Goal: Task Accomplishment & Management: Complete application form

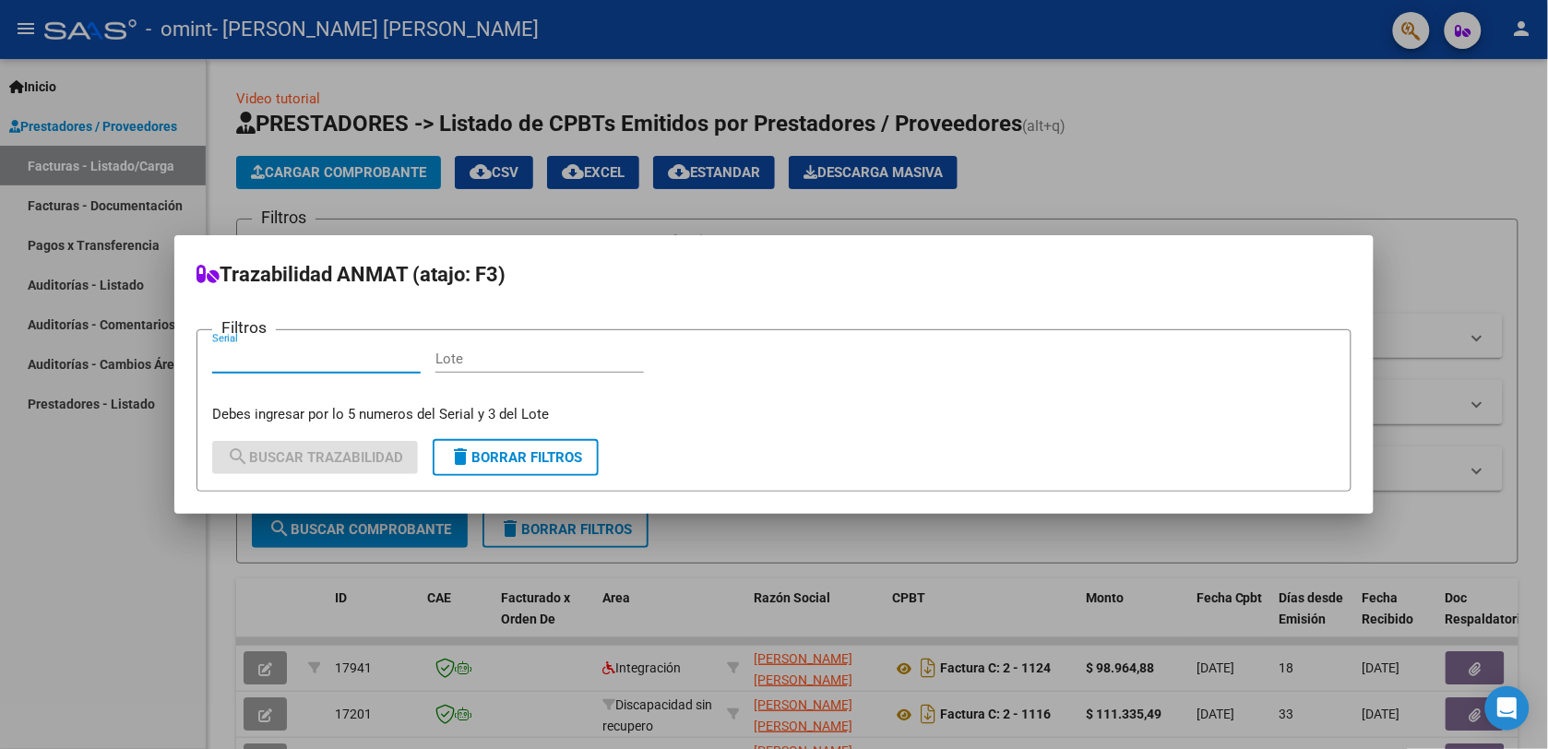
click at [98, 572] on div at bounding box center [774, 374] width 1548 height 749
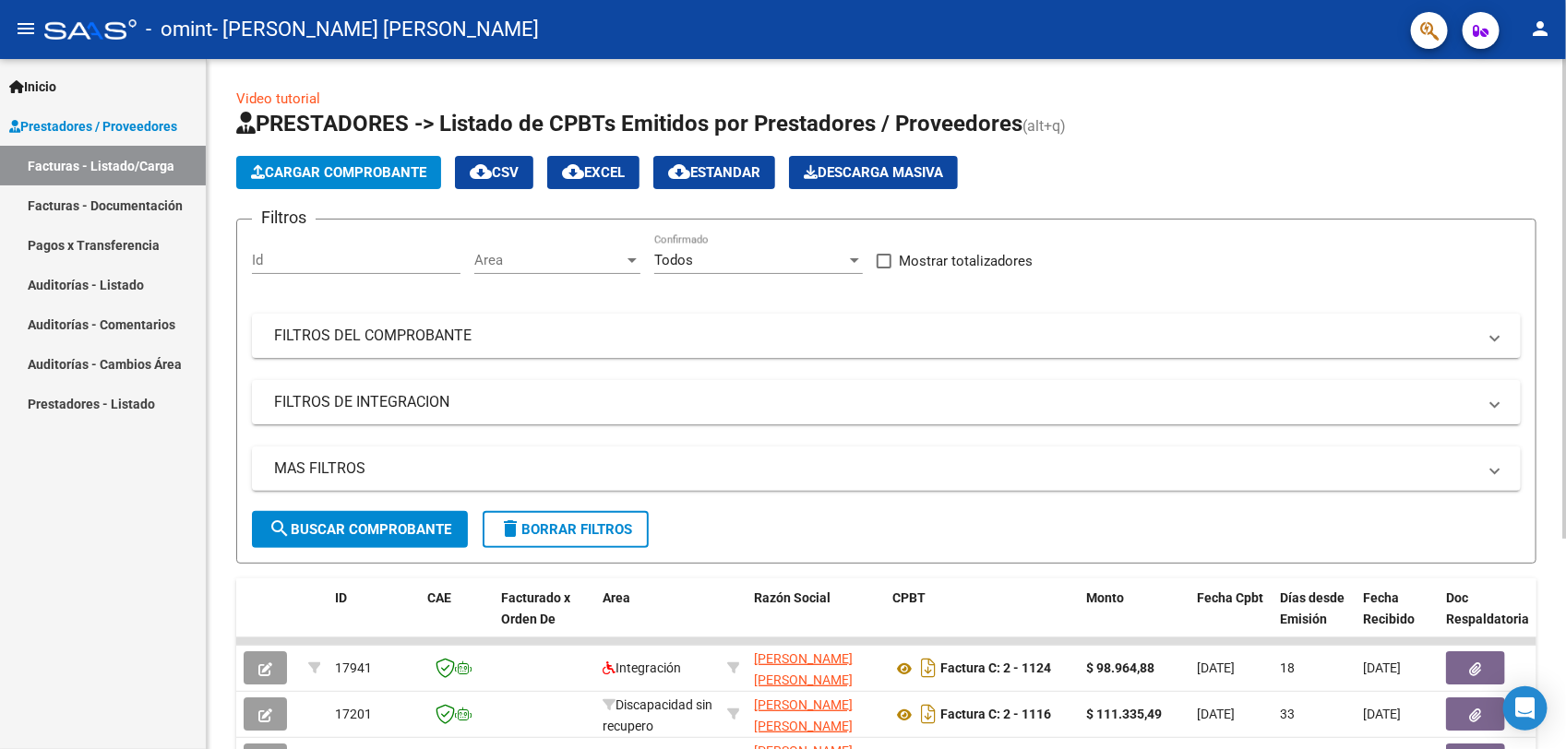
click at [379, 190] on app-list-header "PRESTADORES -> Listado de CPBTs Emitidos por Prestadores / Proveedores (alt+q) …" at bounding box center [886, 336] width 1300 height 455
click at [418, 159] on button "Cargar Comprobante" at bounding box center [338, 172] width 205 height 33
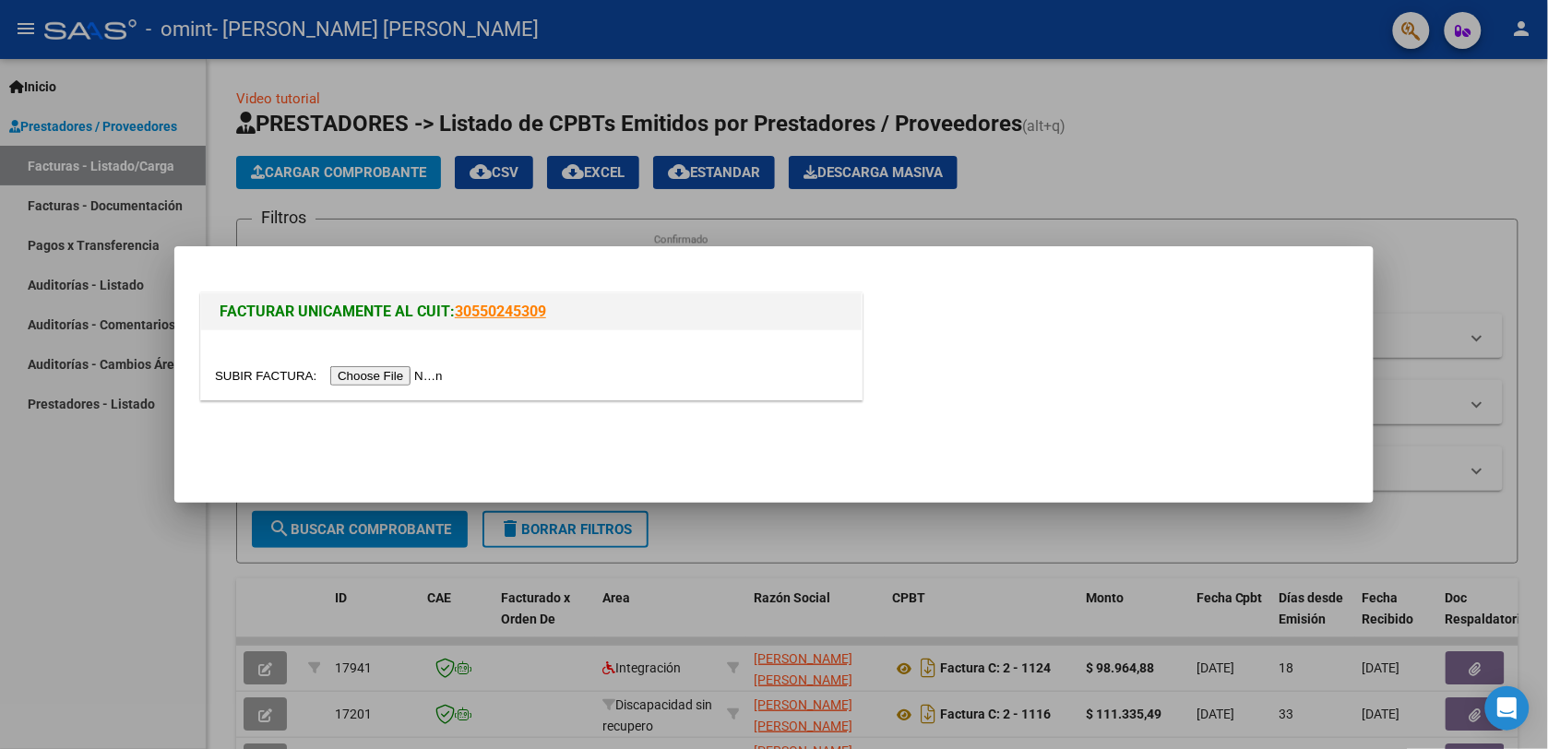
click at [402, 381] on input "file" at bounding box center [331, 375] width 233 height 19
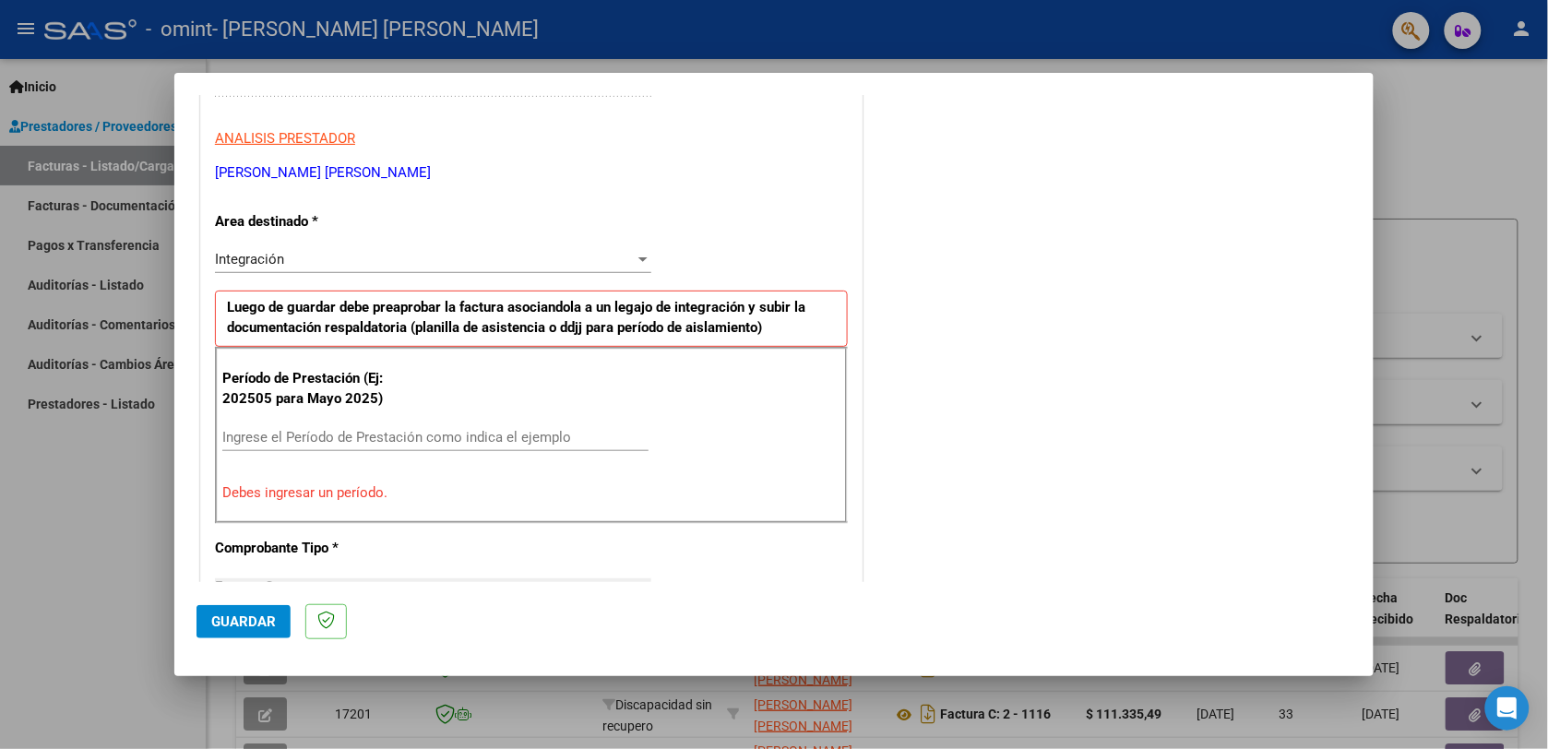
scroll to position [1188, 0]
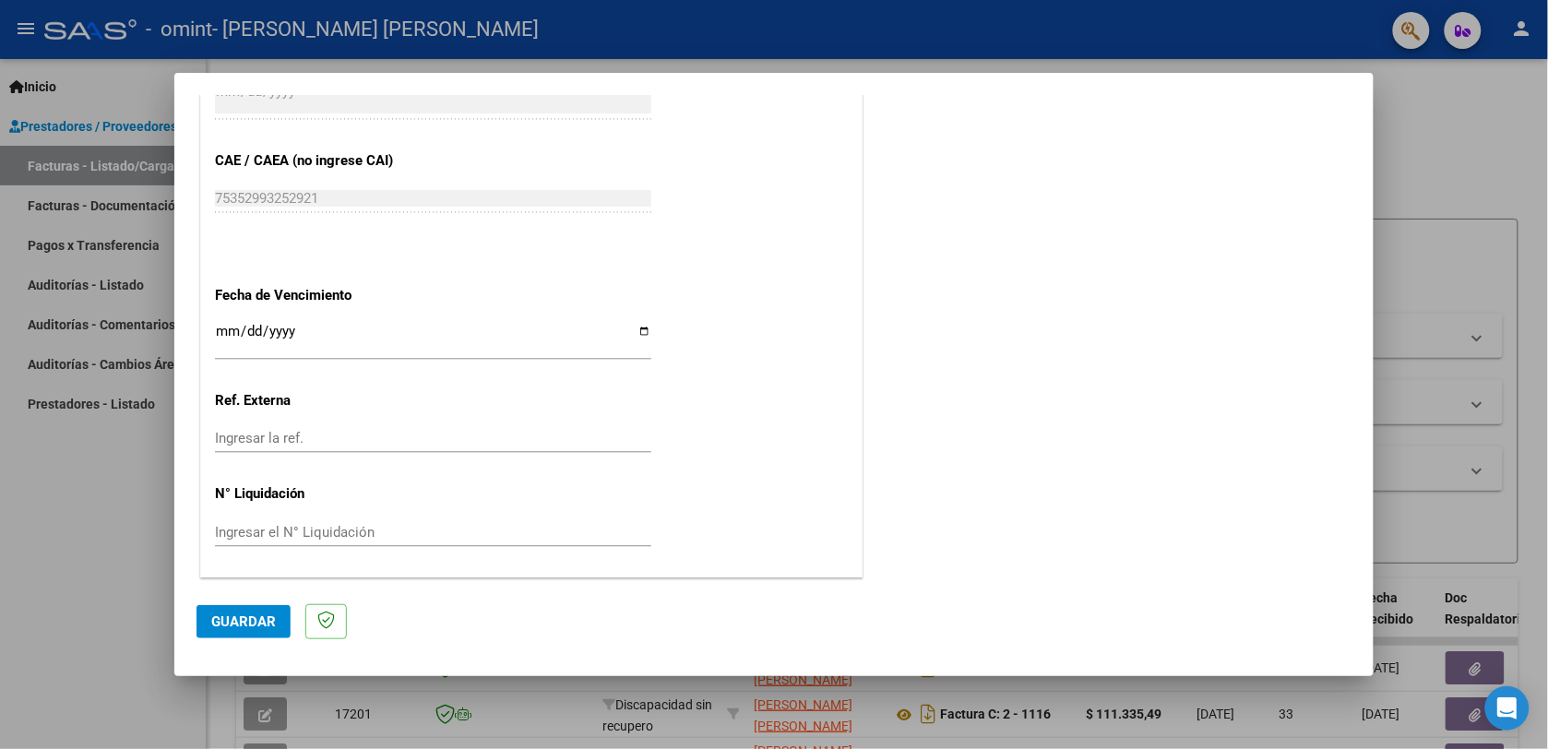
drag, startPoint x: 412, startPoint y: 365, endPoint x: 443, endPoint y: 448, distance: 88.8
drag, startPoint x: 443, startPoint y: 448, endPoint x: 685, endPoint y: 412, distance: 244.5
click at [629, 330] on input "Ingresar la fecha" at bounding box center [433, 339] width 436 height 30
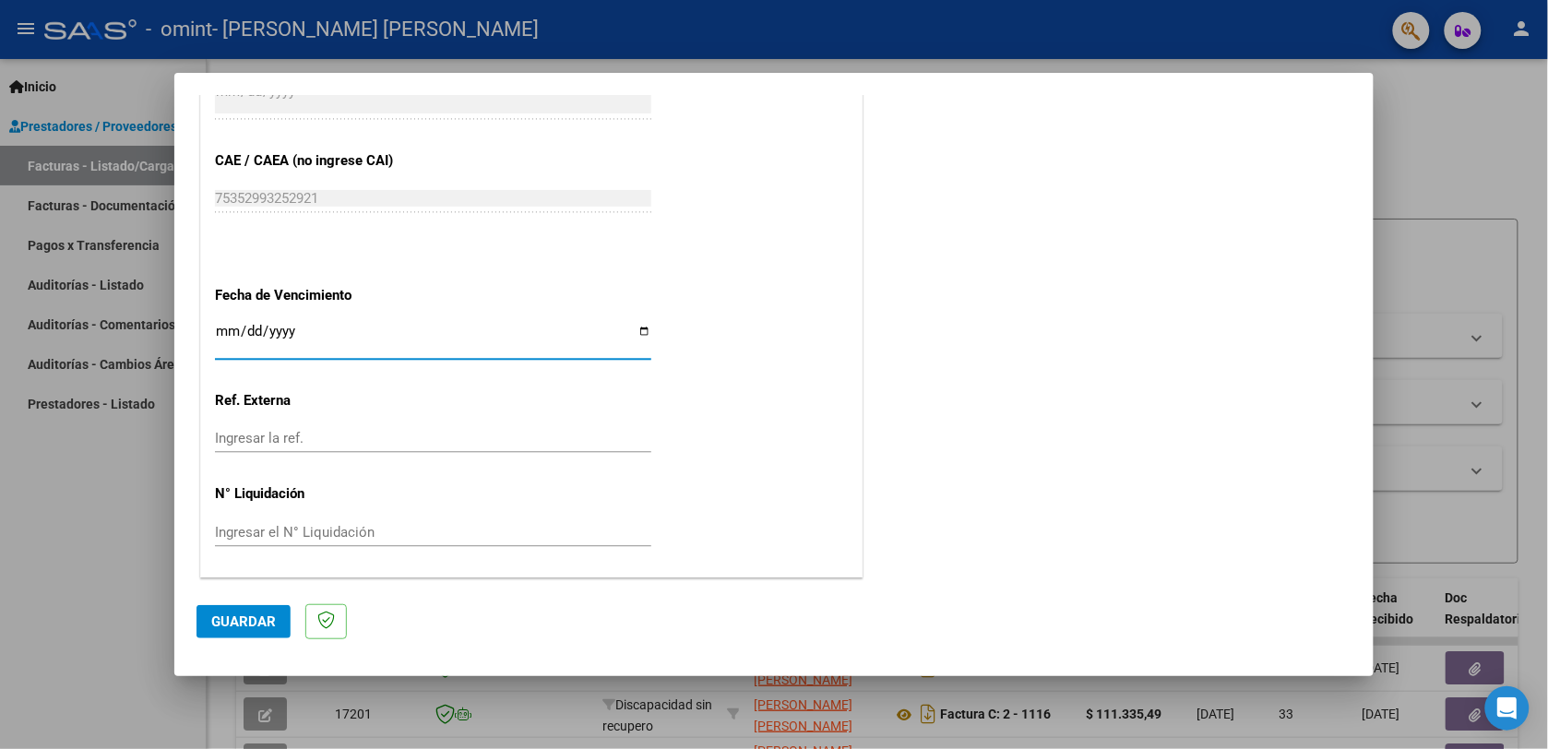
click at [641, 328] on input "Ingresar la fecha" at bounding box center [433, 339] width 436 height 30
type input "[DATE]"
click at [487, 430] on div "Ingresar la ref." at bounding box center [433, 438] width 436 height 28
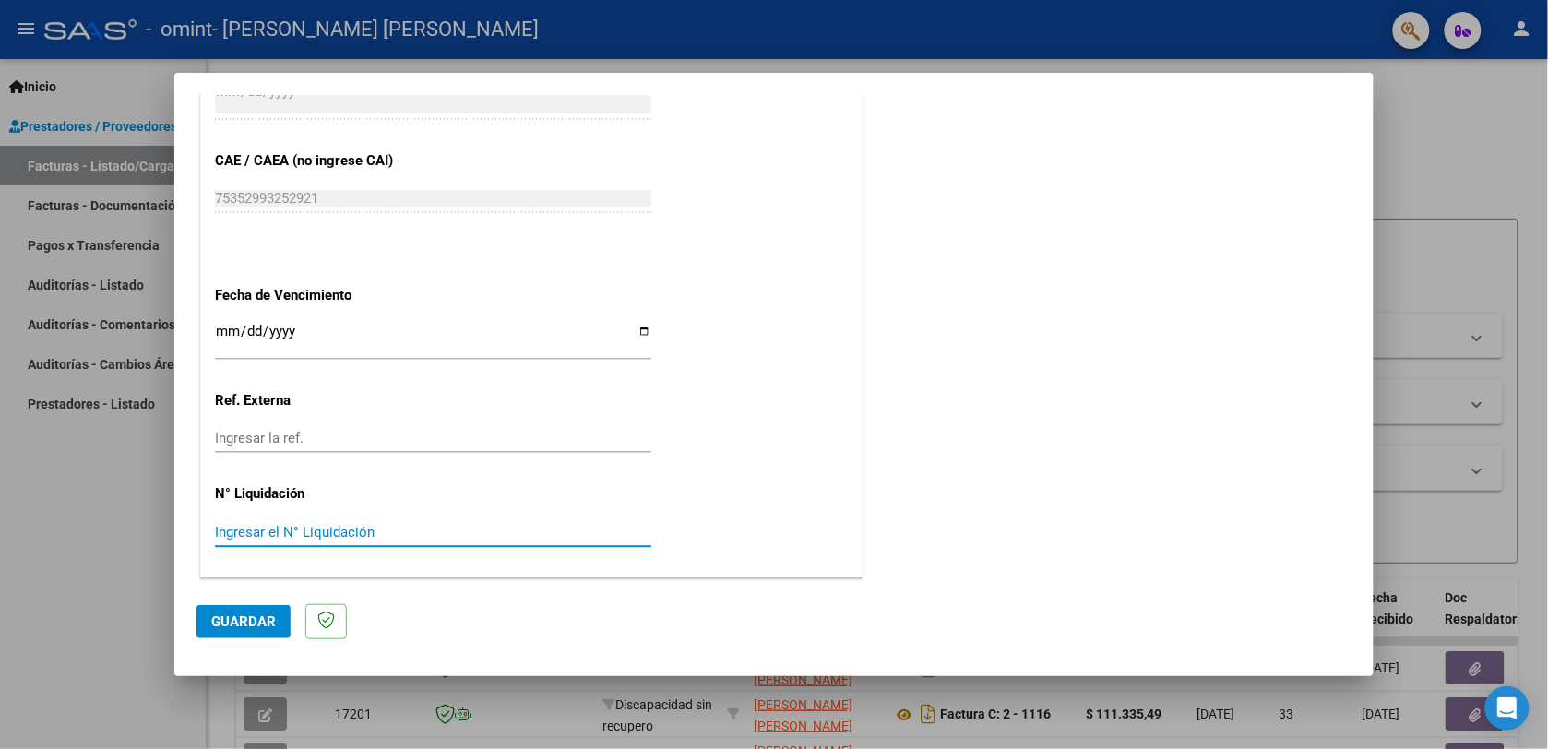
click at [436, 538] on input "Ingresar el N° Liquidación" at bounding box center [433, 532] width 436 height 17
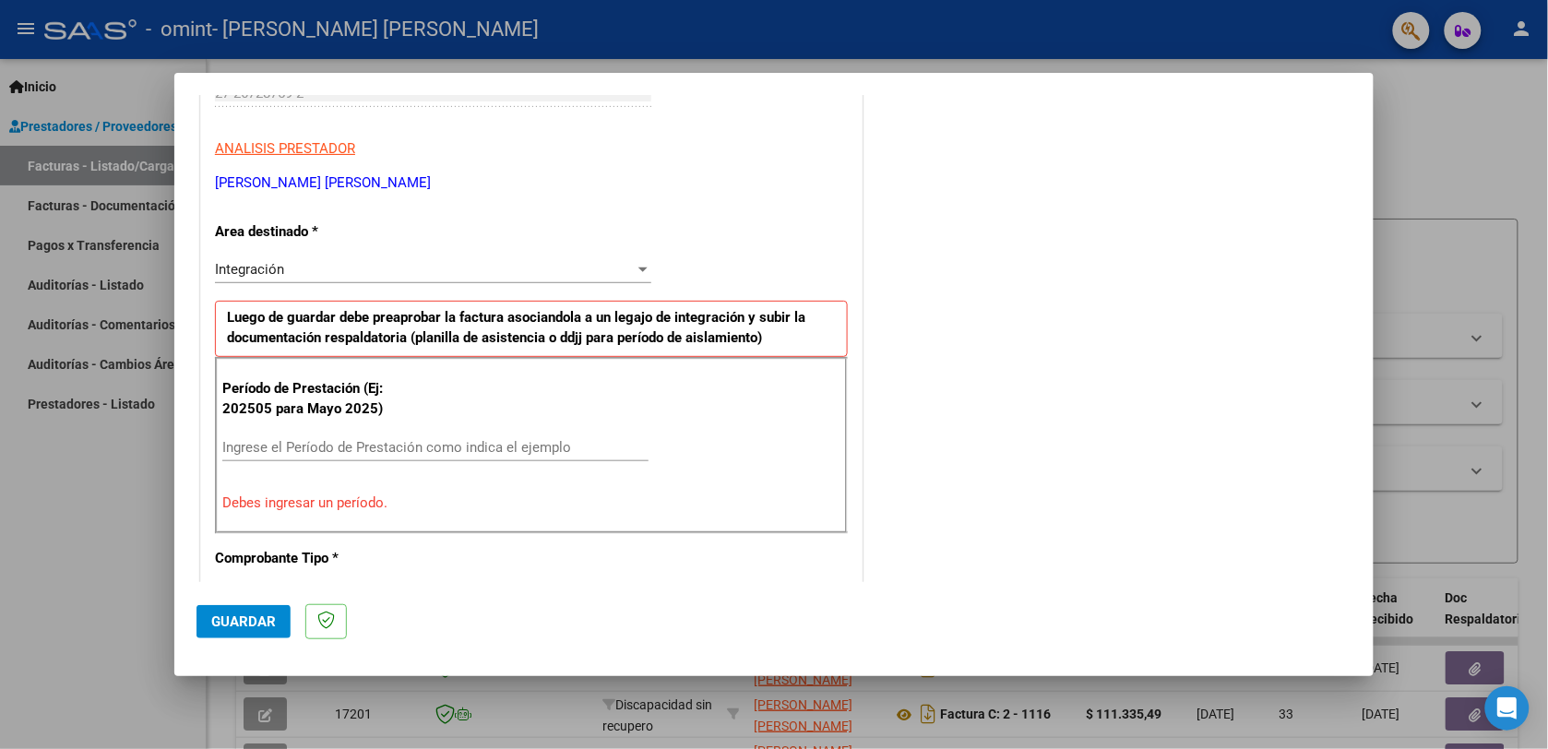
scroll to position [311, 0]
click at [556, 449] on input "Ingrese el Período de Prestación como indica el ejemplo" at bounding box center [435, 445] width 426 height 17
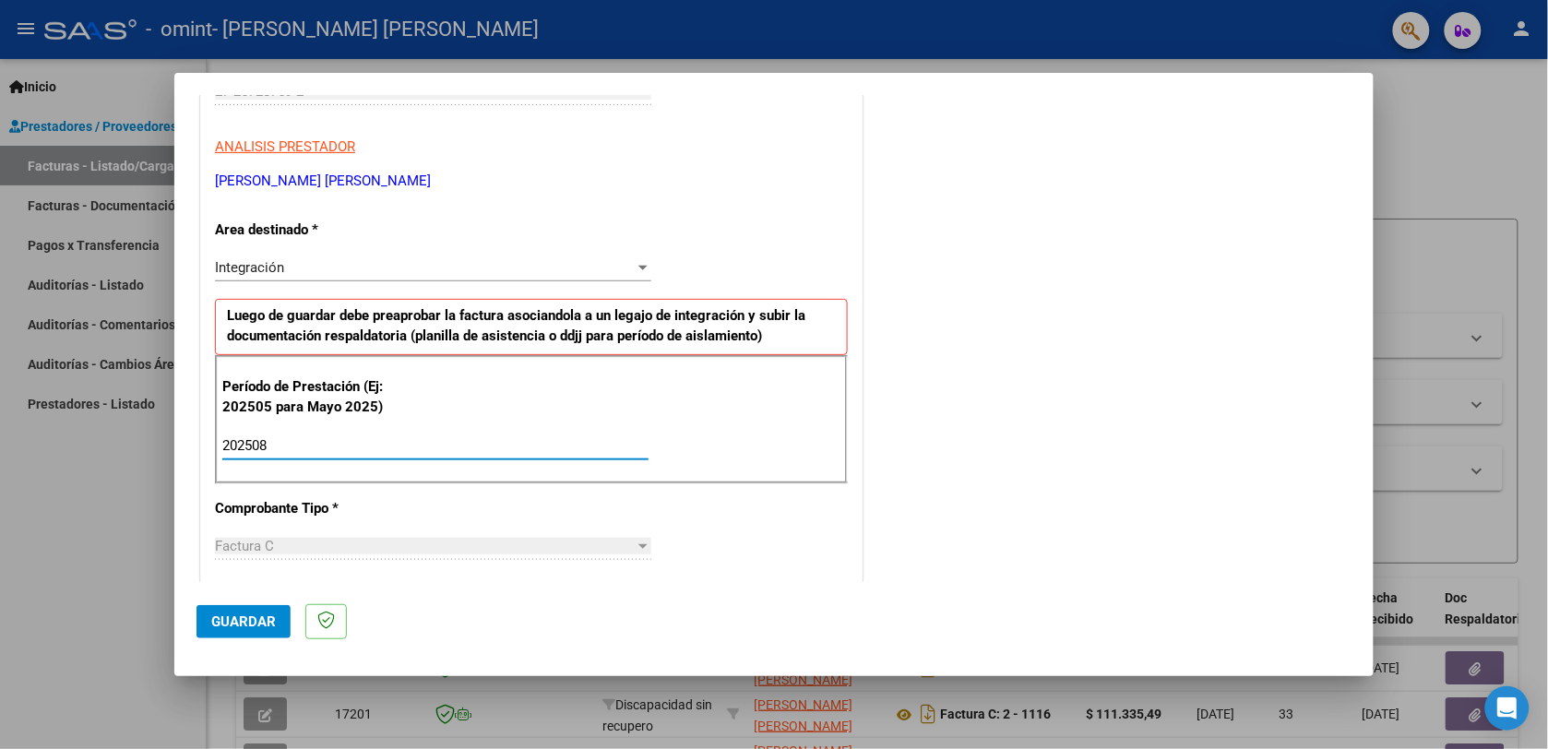
scroll to position [1140, 0]
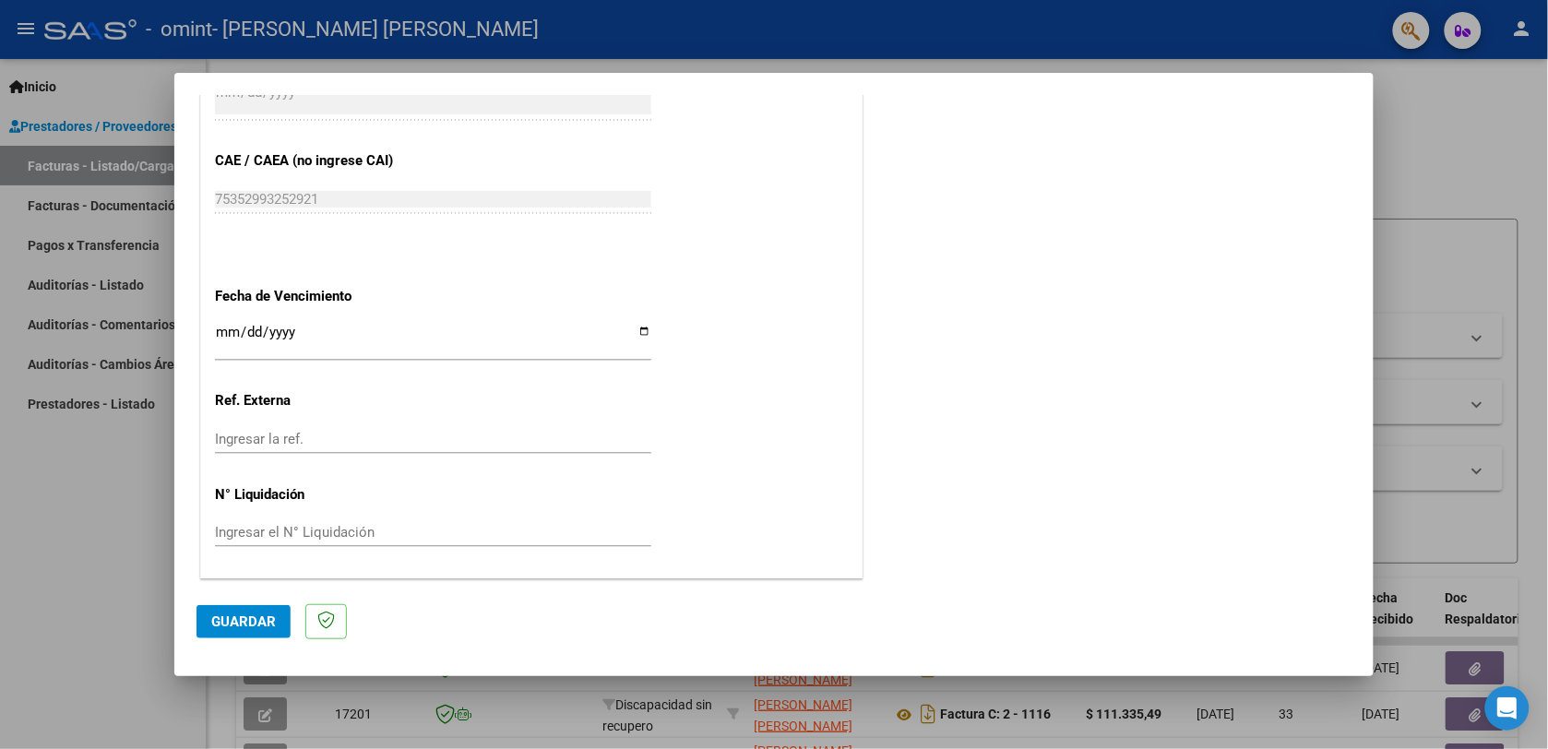
type input "202508"
click at [438, 531] on input "Ingresar el N° Liquidación" at bounding box center [433, 532] width 436 height 17
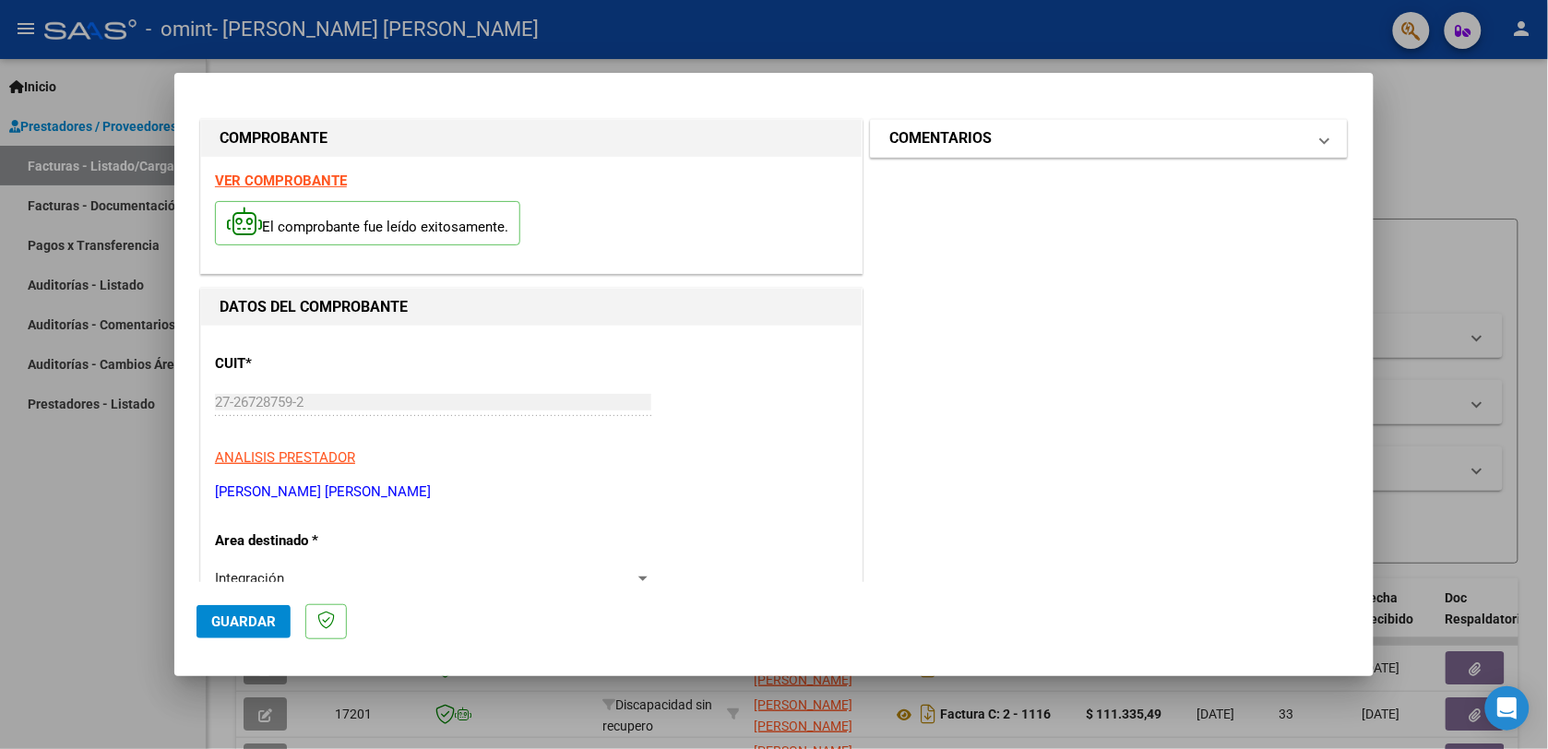
click at [1098, 138] on mat-panel-title "COMENTARIOS" at bounding box center [1097, 138] width 417 height 22
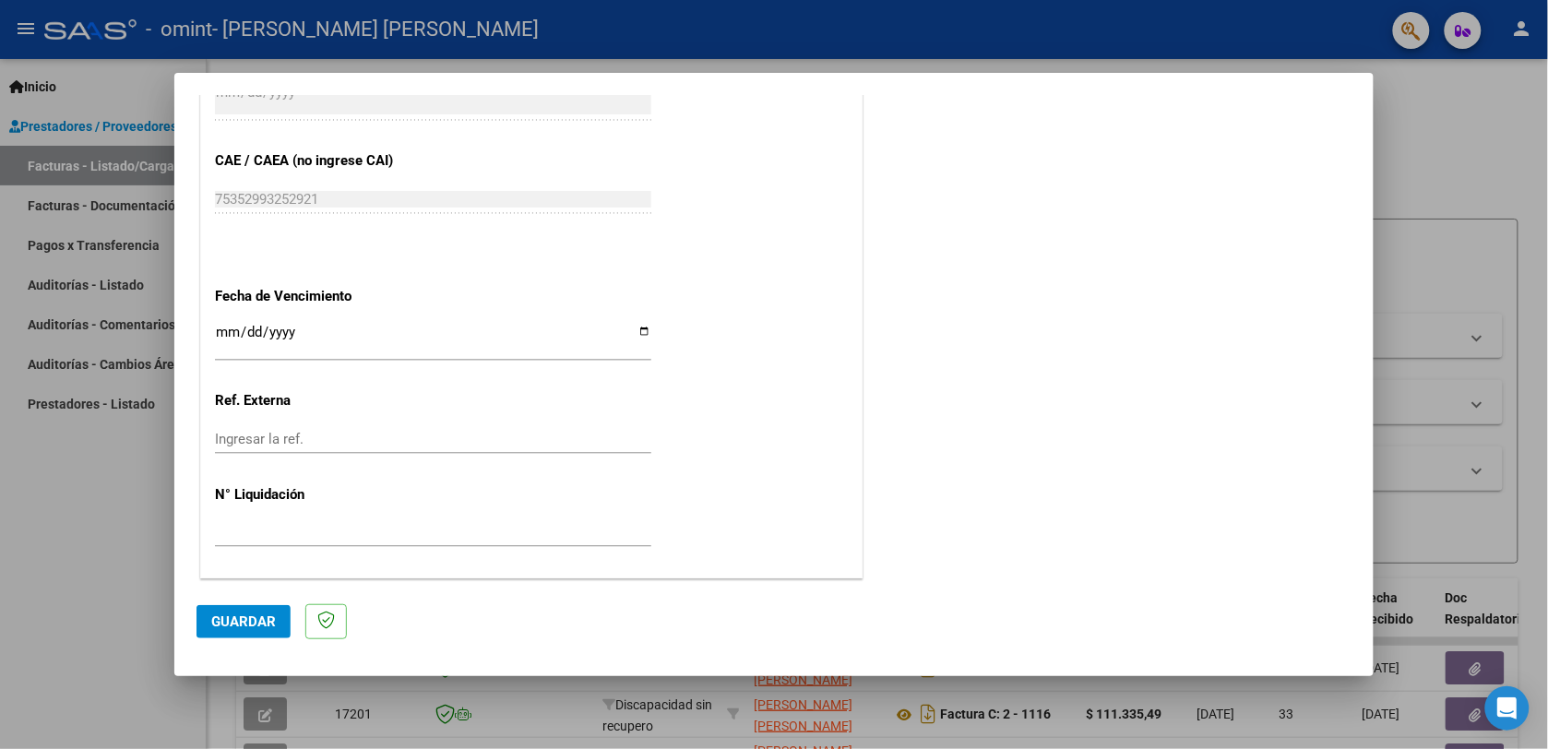
click at [257, 630] on button "Guardar" at bounding box center [244, 621] width 94 height 33
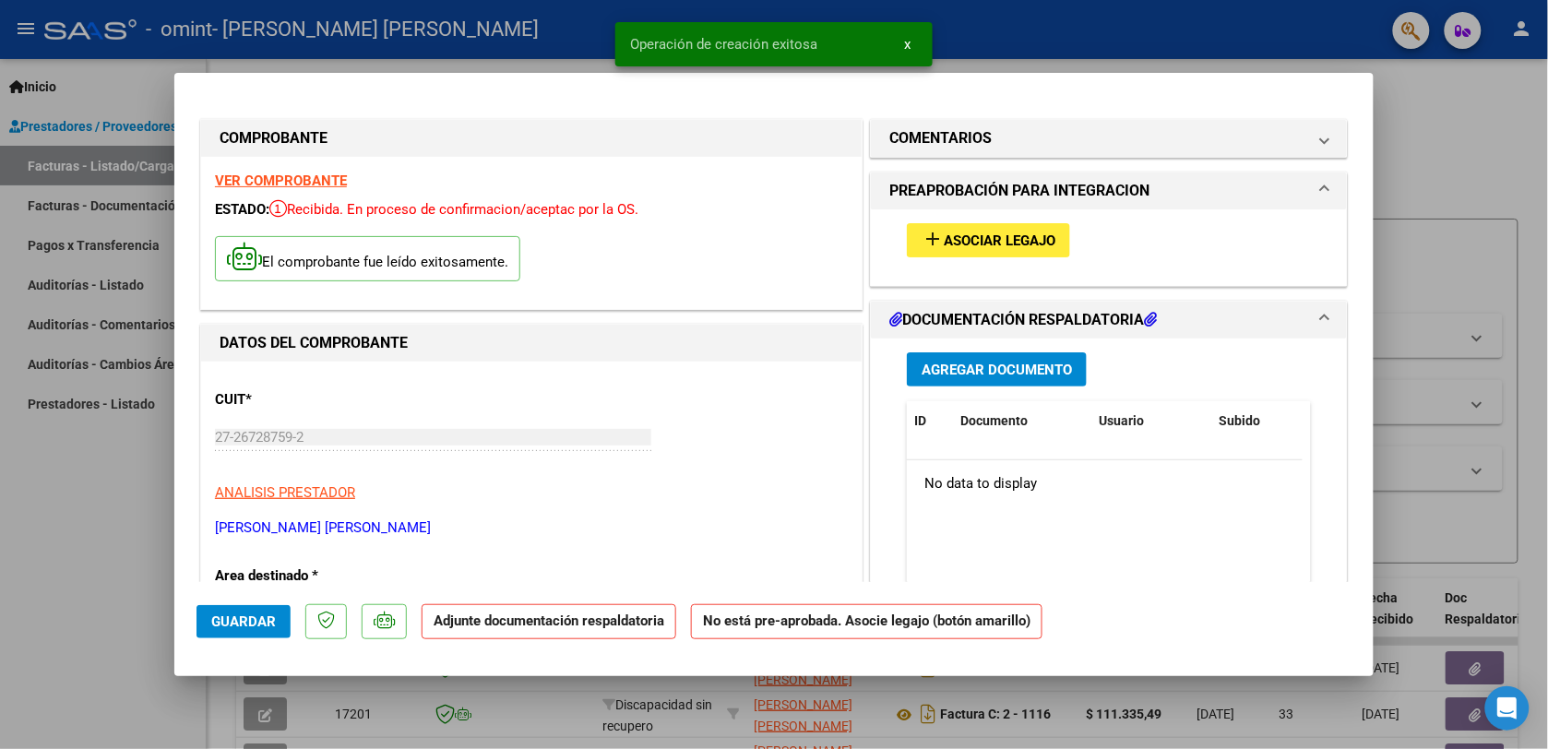
click at [997, 245] on span "Asociar Legajo" at bounding box center [1000, 241] width 112 height 17
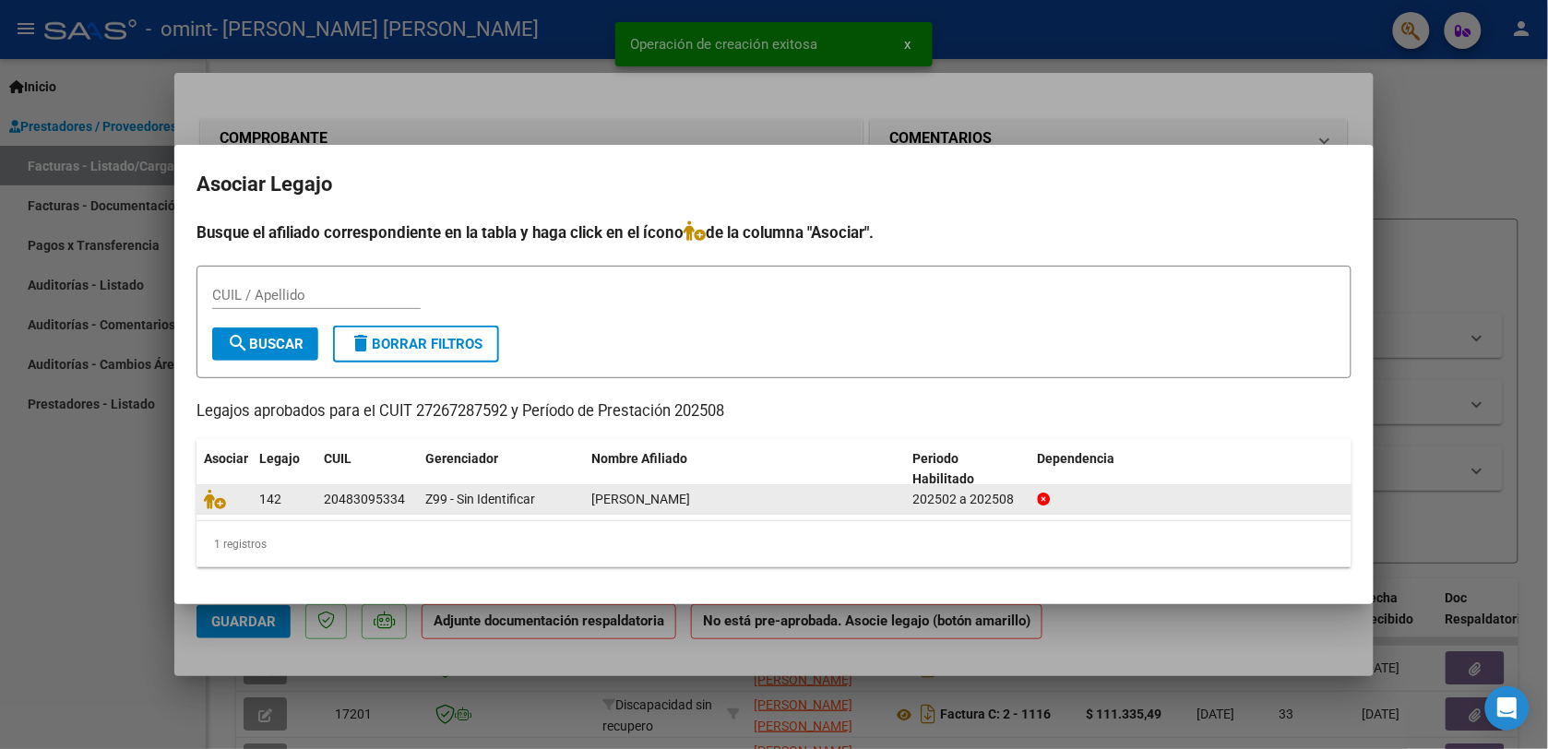
drag, startPoint x: 231, startPoint y: 518, endPoint x: 223, endPoint y: 509, distance: 11.1
click at [223, 509] on datatable-body "142 20483095334 Z99 - Sin Identificar [PERSON_NAME] 202502 a 202508" at bounding box center [774, 503] width 1155 height 36
click at [221, 506] on icon at bounding box center [215, 499] width 22 height 20
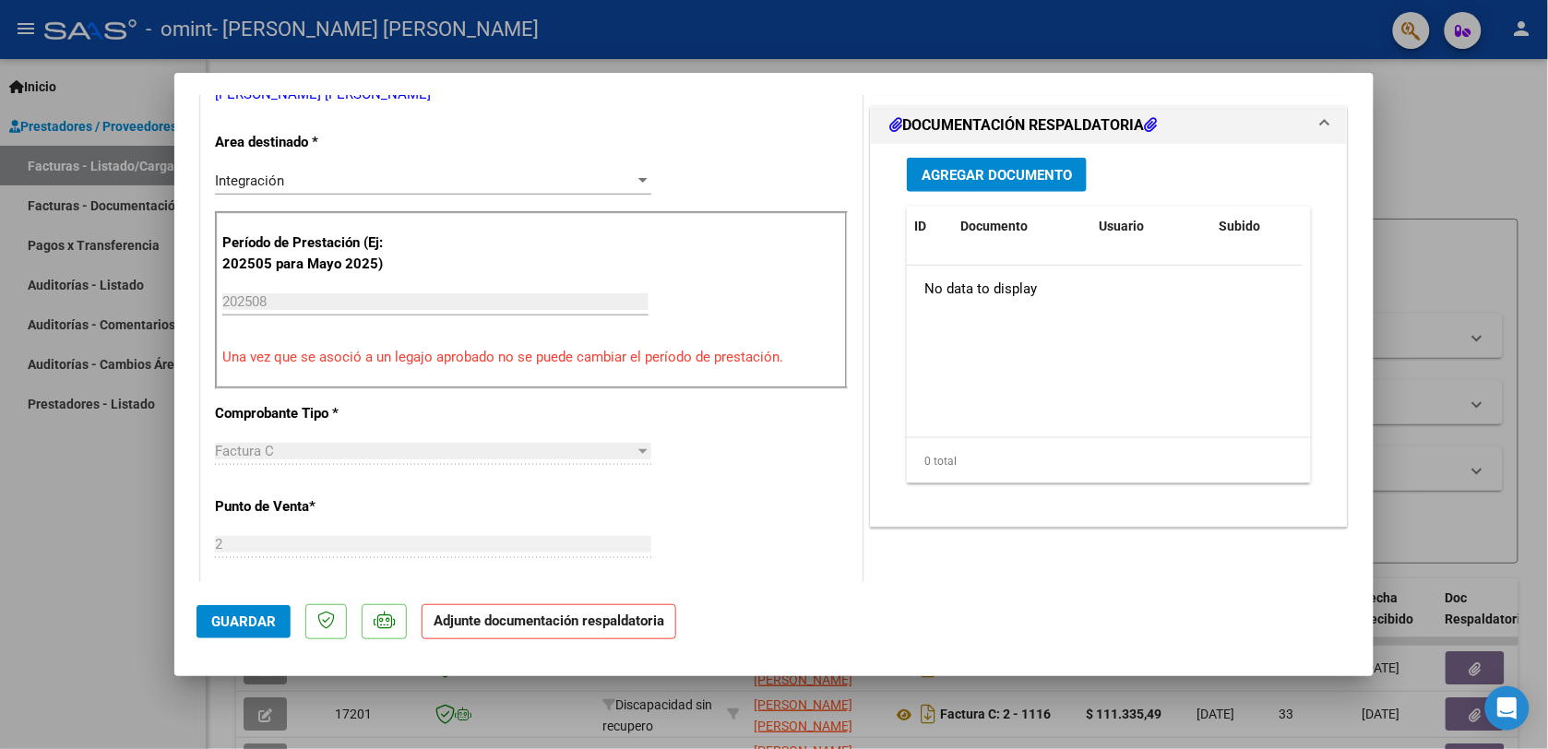
scroll to position [435, 0]
click at [1039, 172] on span "Agregar Documento" at bounding box center [997, 174] width 150 height 17
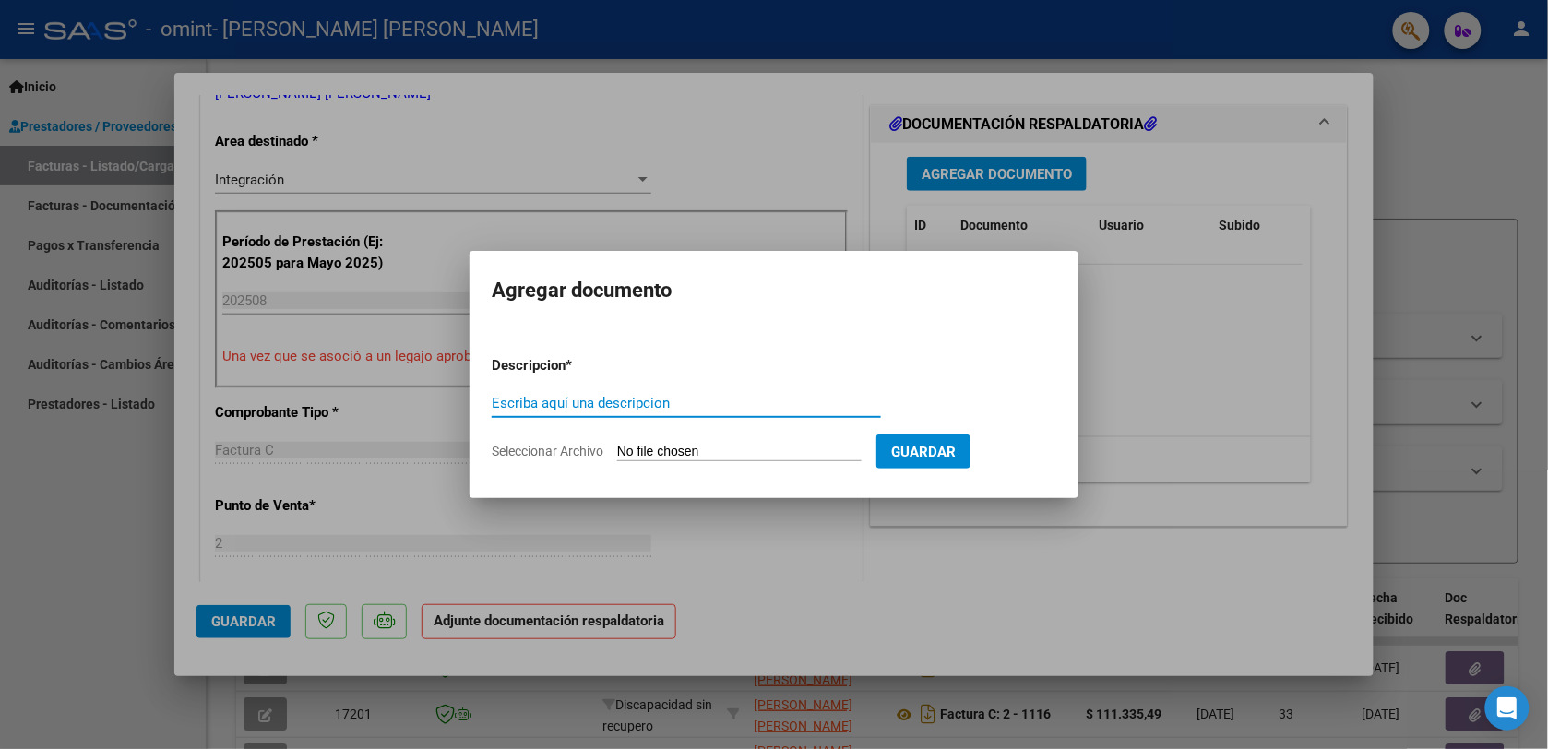
click at [758, 399] on input "Escriba aquí una descripcion" at bounding box center [686, 403] width 389 height 17
type input "Planilla asistencia"
click at [856, 335] on mat-dialog-content "Descripcion * Planilla asistencia Escriba aquí una descripcion Seleccionar Arch…" at bounding box center [774, 401] width 609 height 149
click at [841, 446] on form "Descripcion * Planilla asistencia Escriba aquí una descripcion Seleccionar Arch…" at bounding box center [774, 408] width 565 height 135
click at [840, 448] on input "Seleccionar Archivo" at bounding box center [739, 453] width 245 height 18
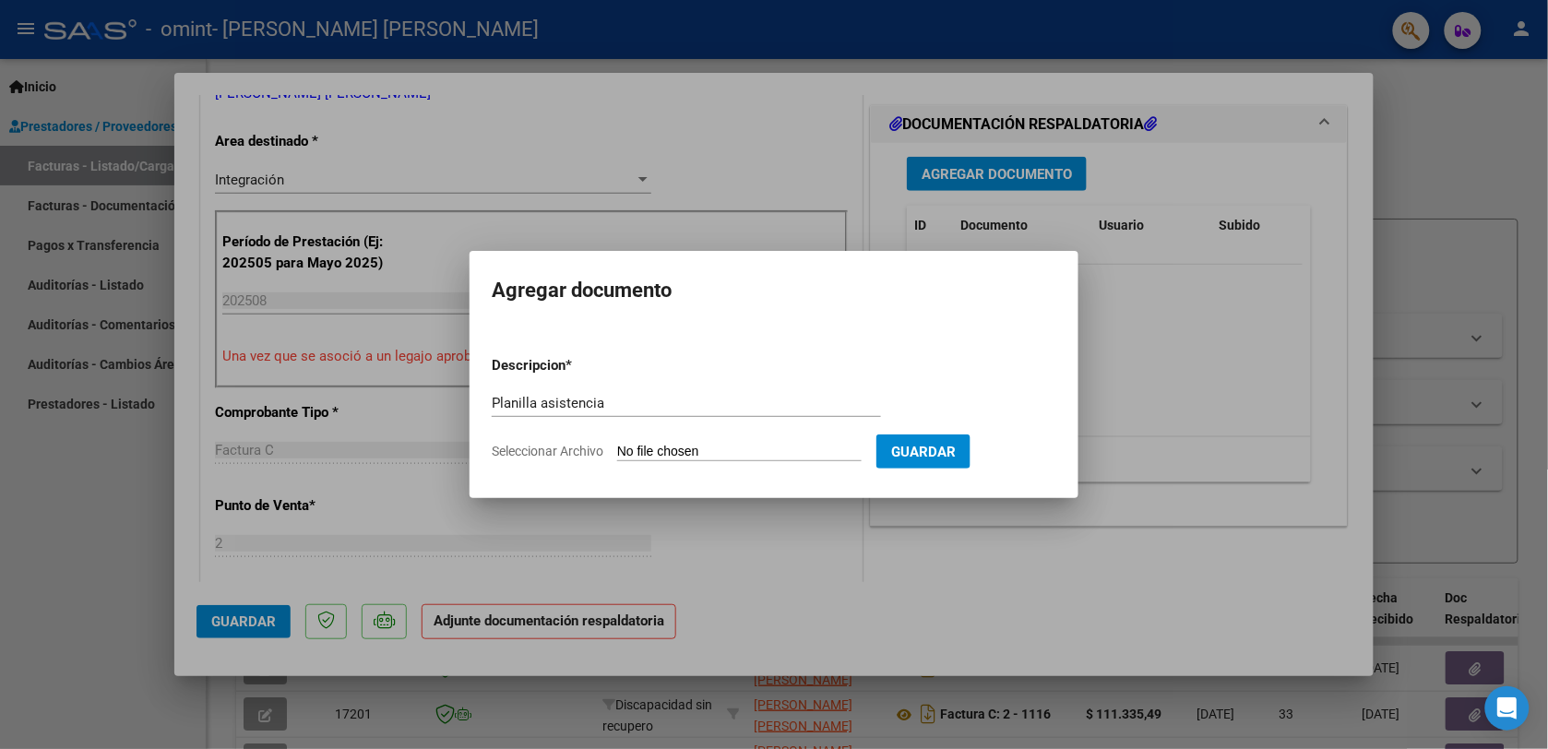
type input "C:\fakepath\Planilla Asistencia [PERSON_NAME].pdf"
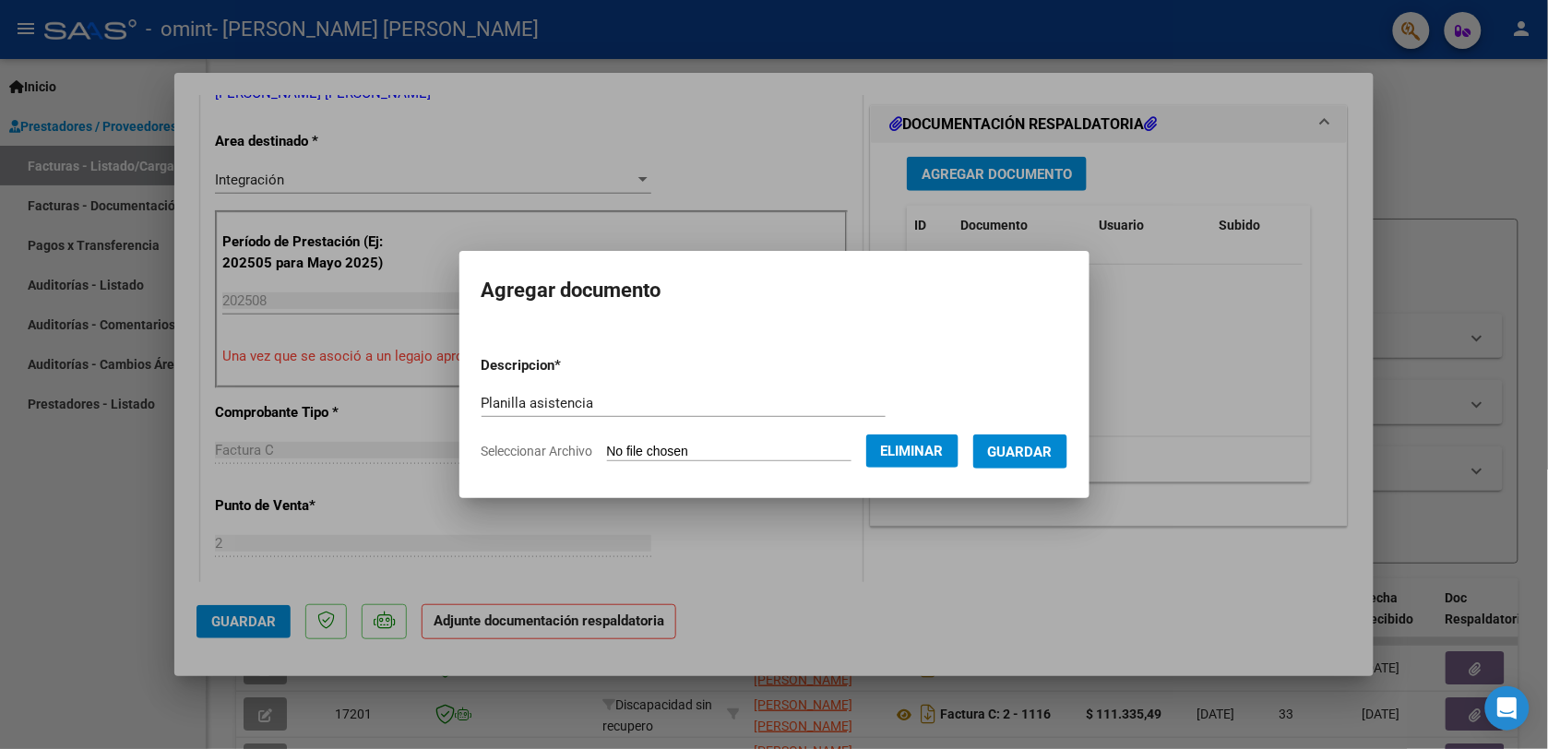
click at [1041, 444] on button "Guardar" at bounding box center [1020, 452] width 94 height 34
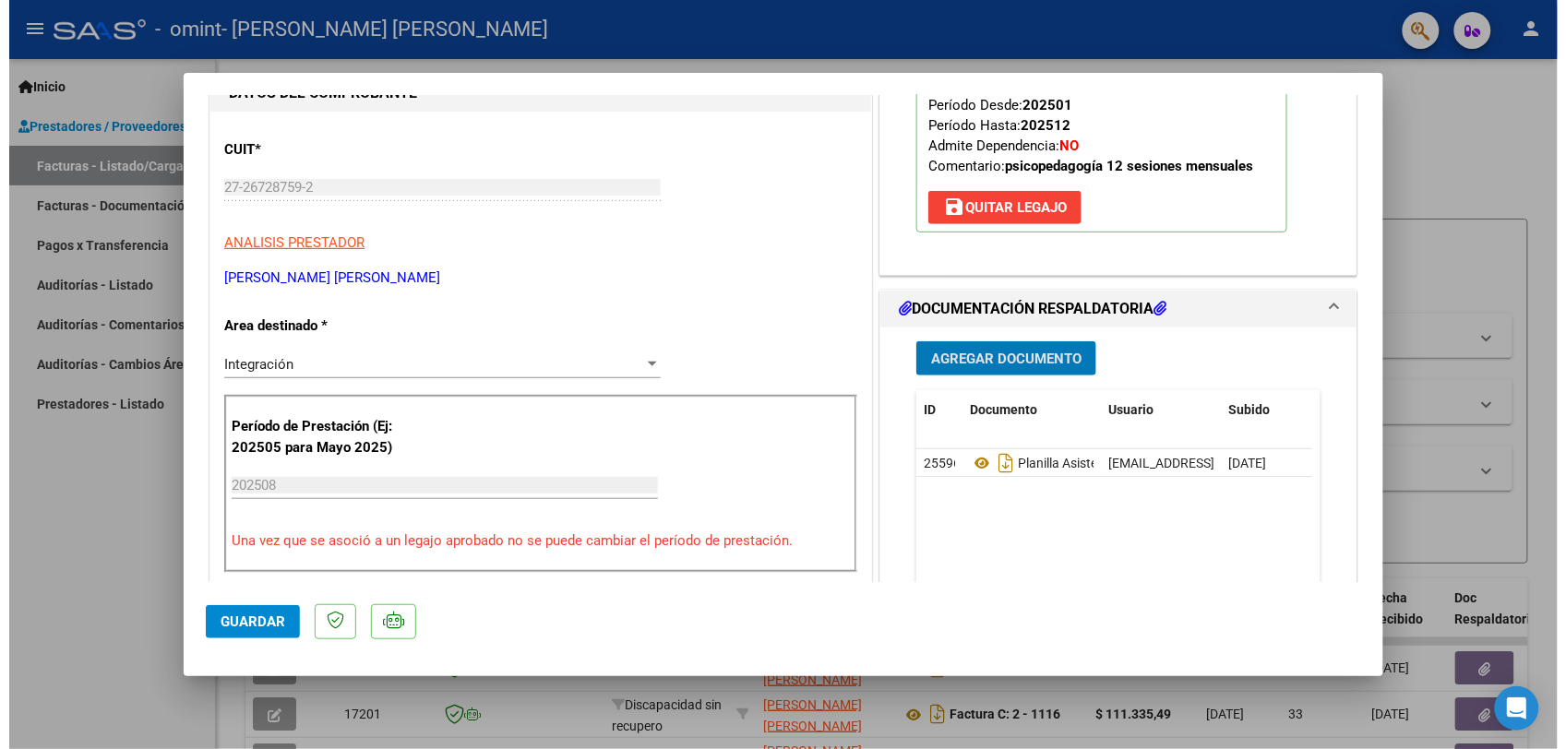
scroll to position [0, 0]
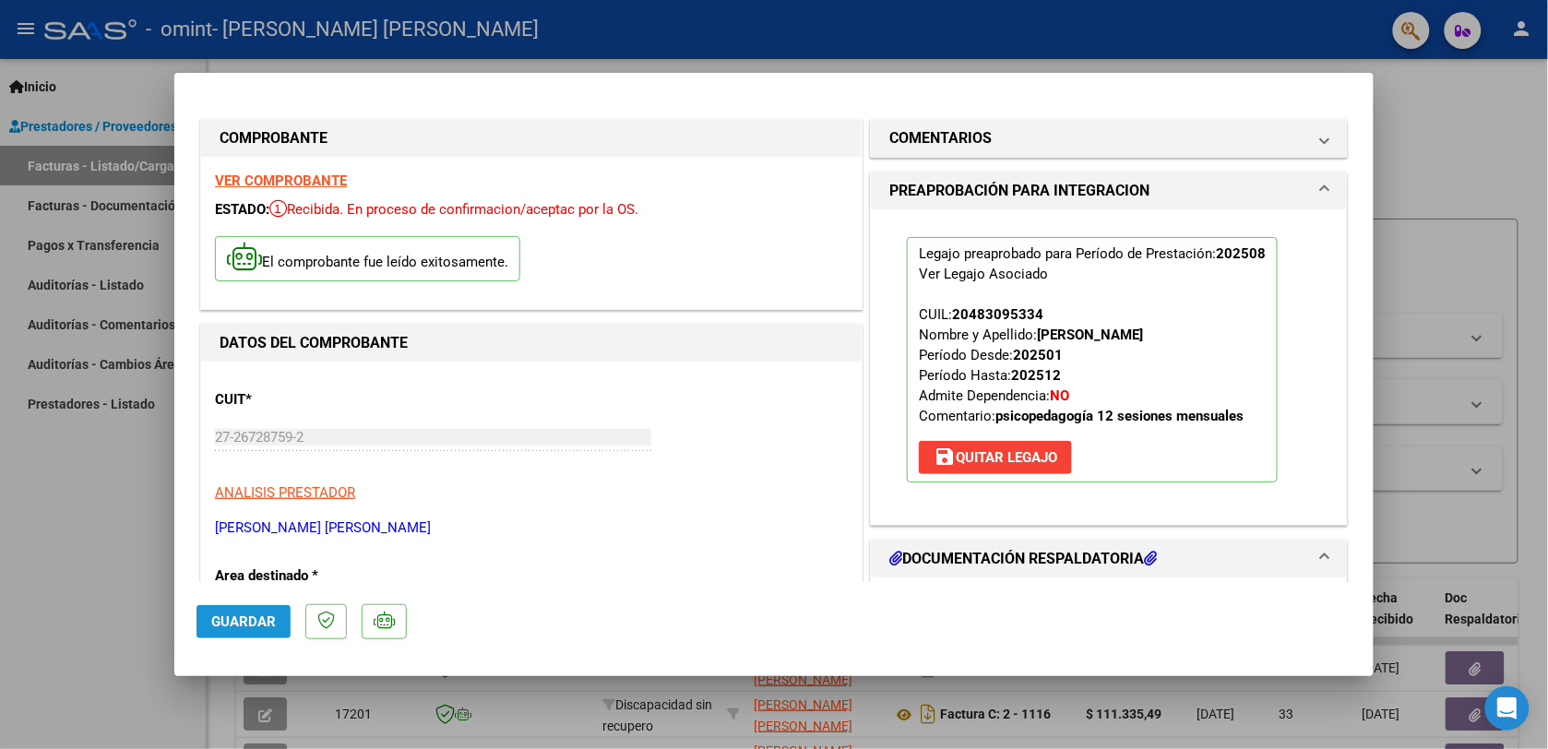
click at [269, 616] on span "Guardar" at bounding box center [243, 622] width 65 height 17
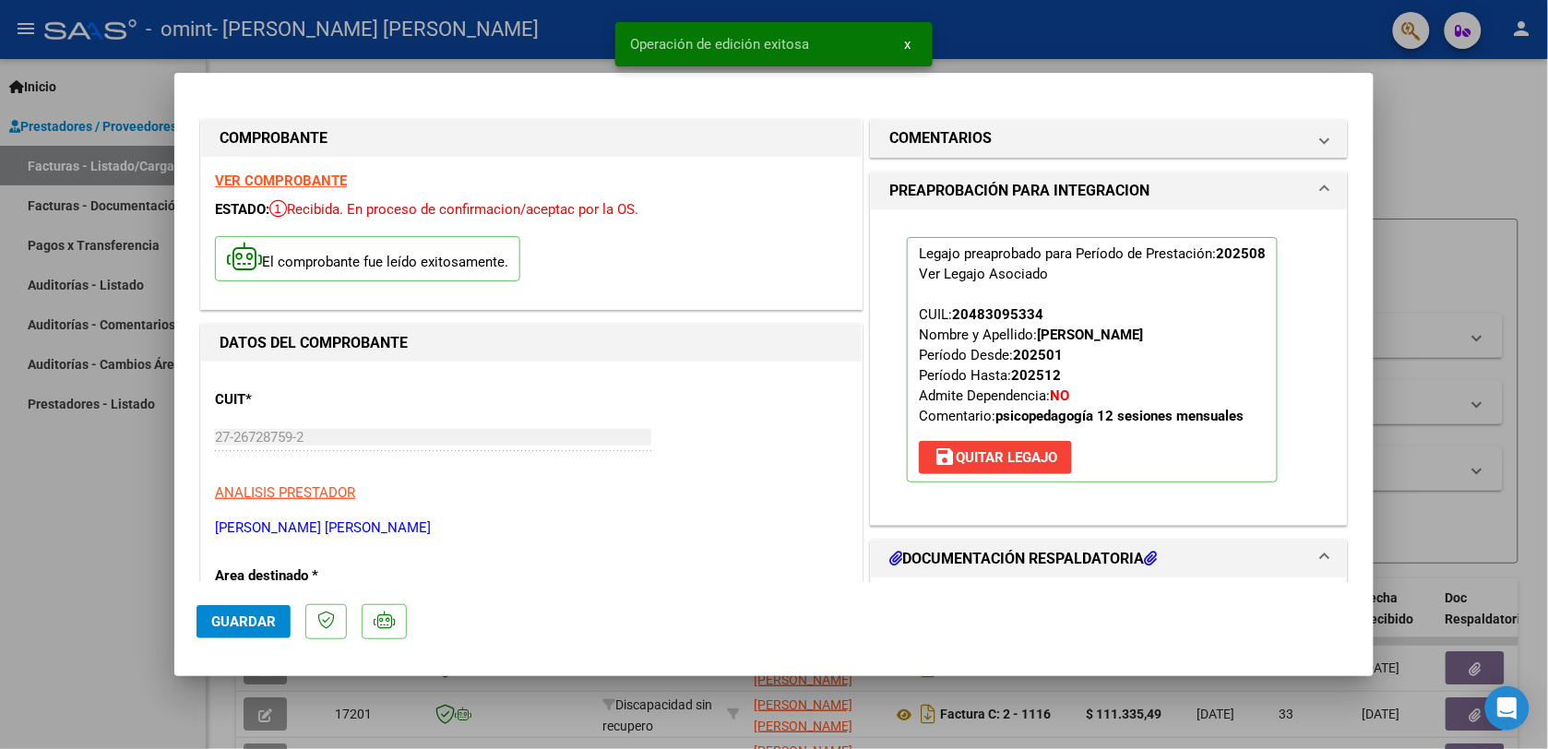
click at [1389, 190] on div at bounding box center [774, 374] width 1548 height 749
type input "$ 0,00"
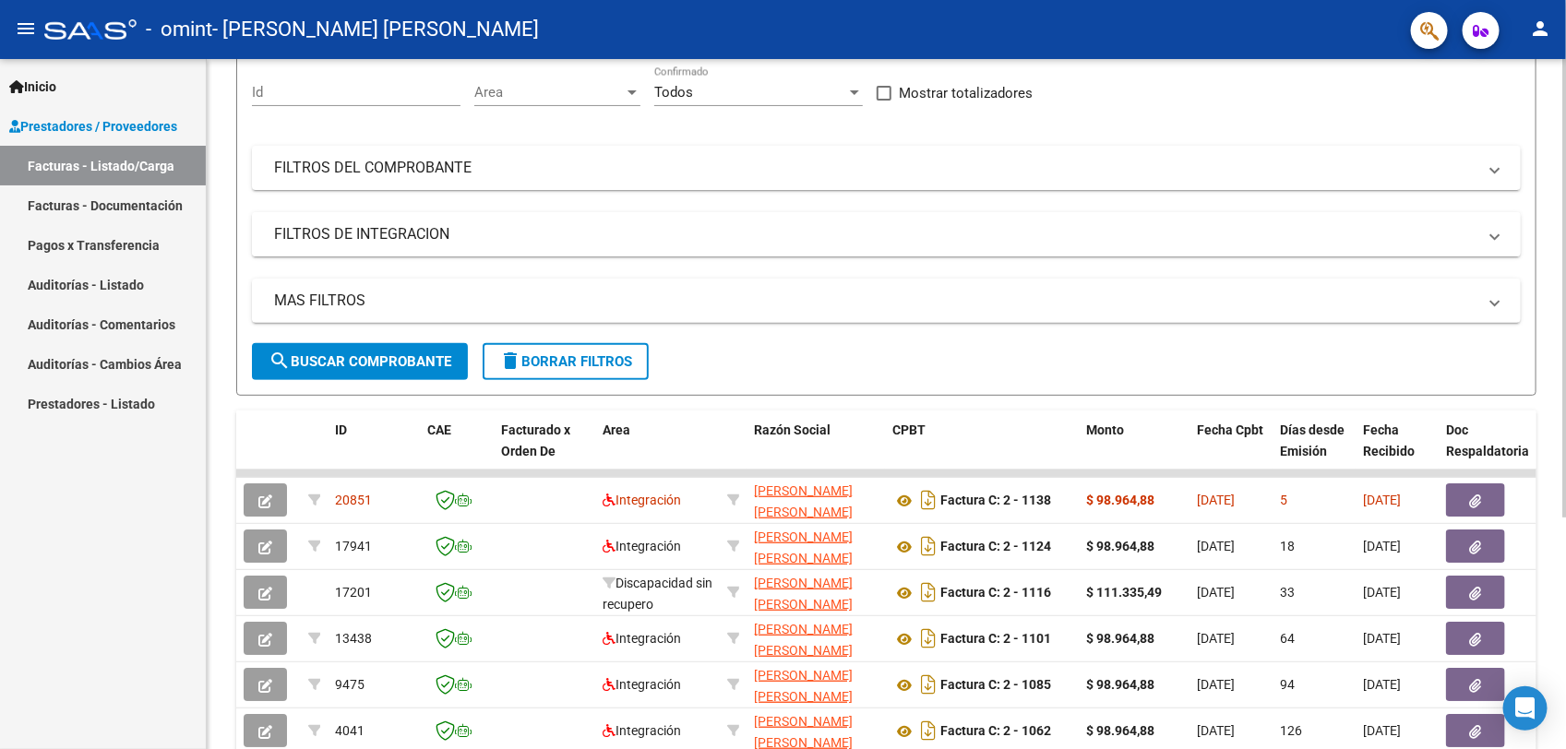
scroll to position [347, 0]
